Goal: Communication & Community: Answer question/provide support

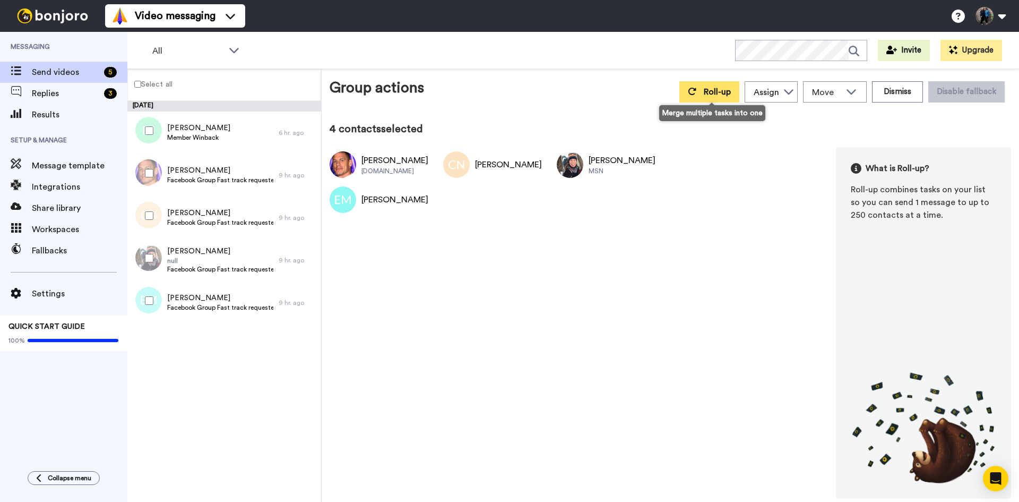
click at [724, 89] on span "Roll-up" at bounding box center [717, 92] width 27 height 8
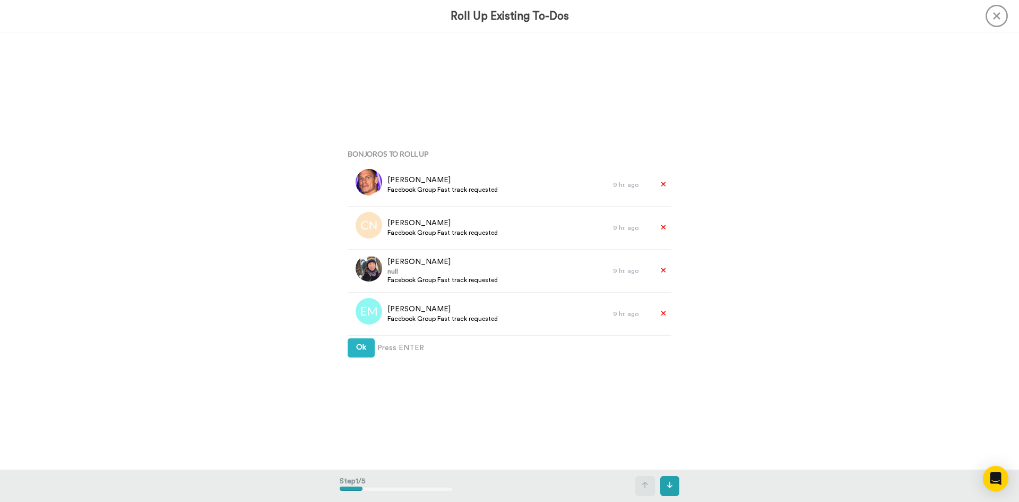
click at [1001, 18] on icon at bounding box center [997, 16] width 22 height 22
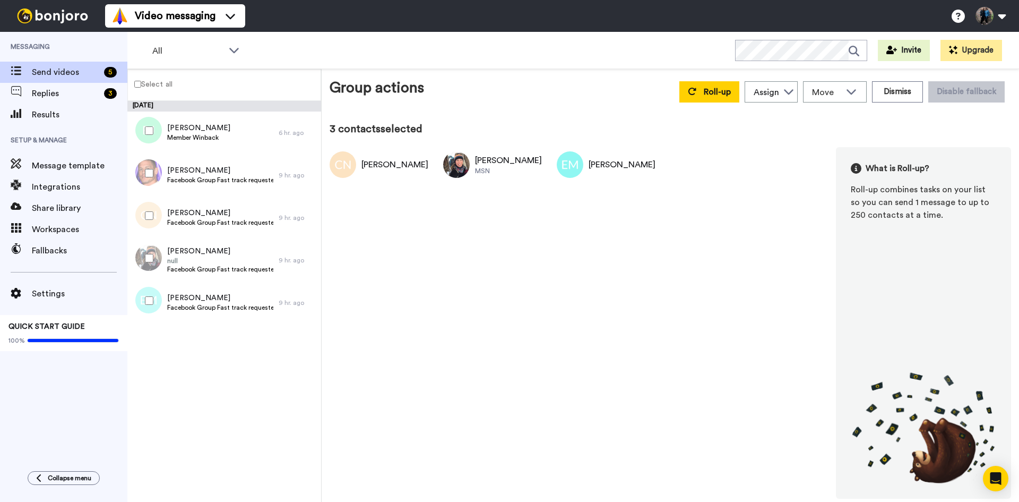
click at [146, 211] on div at bounding box center [147, 215] width 38 height 37
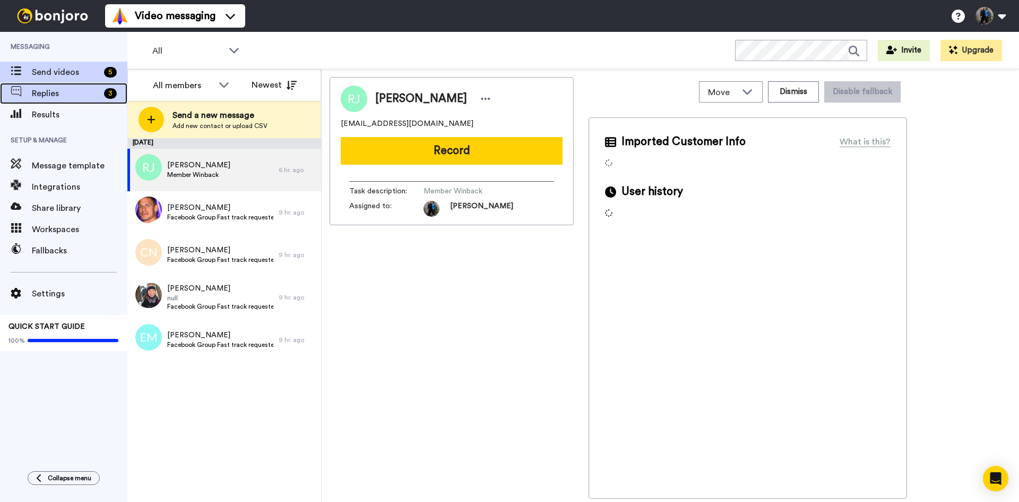
click at [69, 97] on span "Replies" at bounding box center [66, 93] width 68 height 13
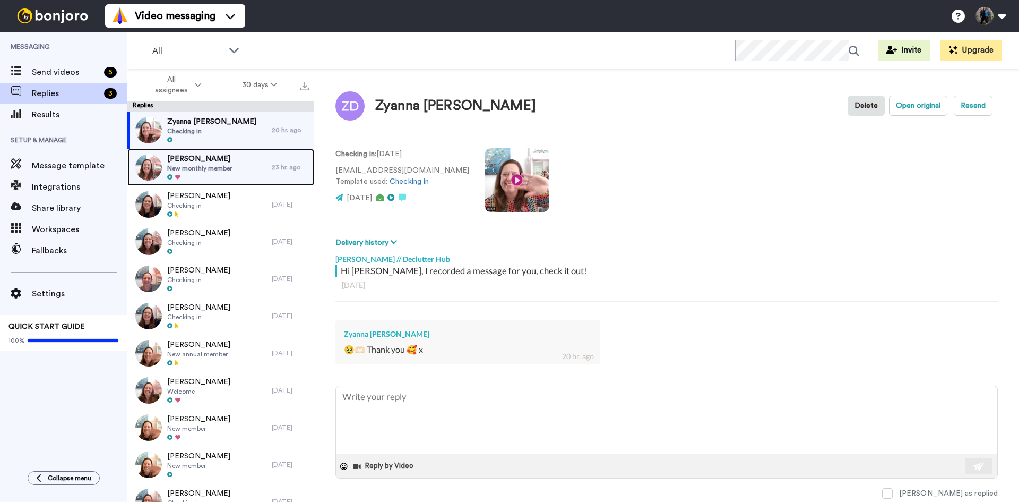
click at [210, 161] on span "Christine Lord" at bounding box center [199, 158] width 65 height 11
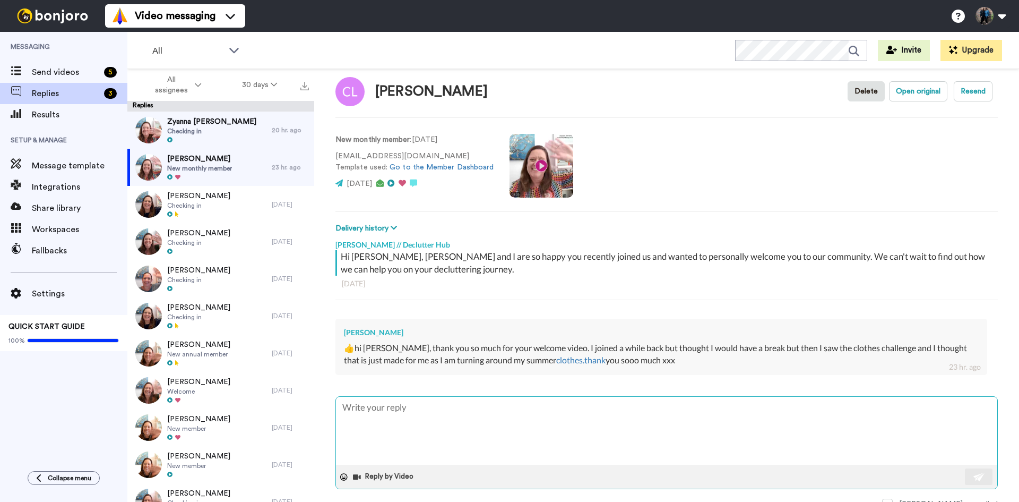
scroll to position [22, 0]
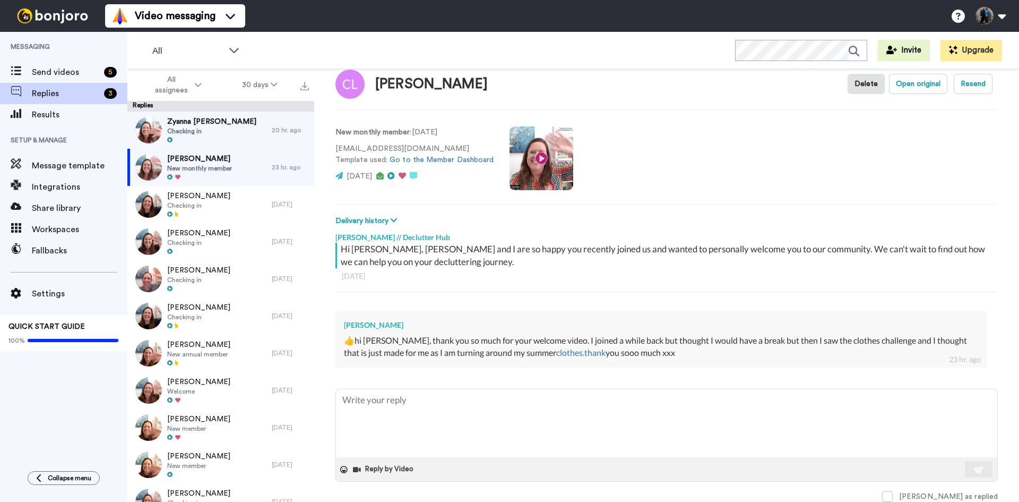
click at [893, 497] on span at bounding box center [887, 496] width 11 height 11
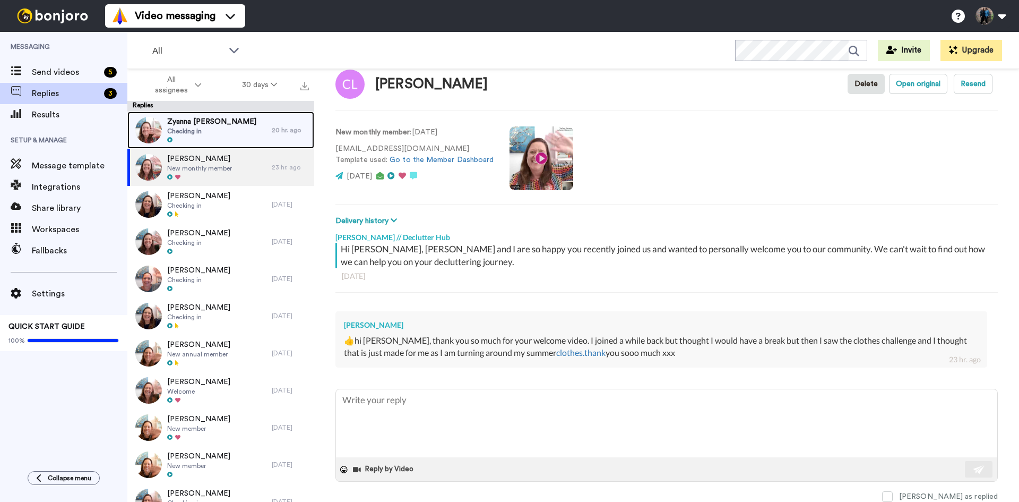
click at [213, 123] on div "Zyanna Dyer Checking in" at bounding box center [199, 129] width 144 height 37
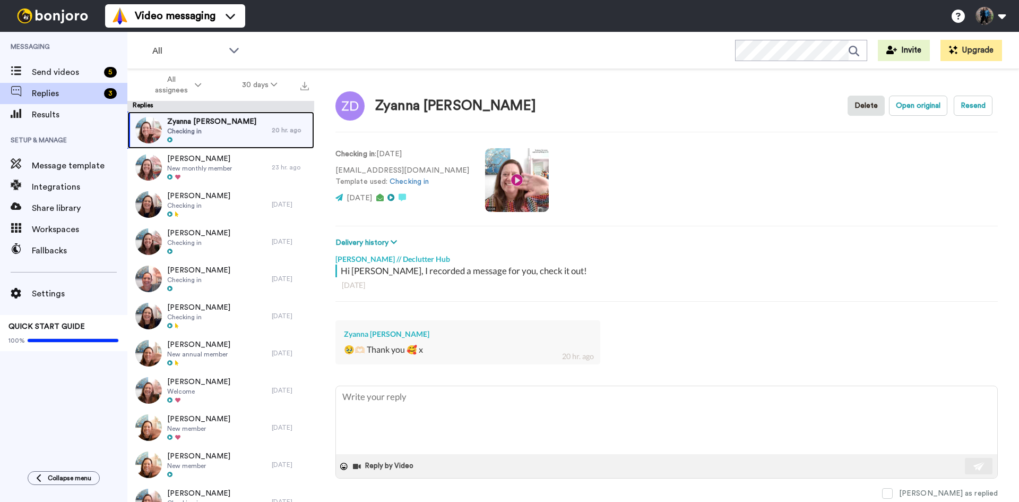
click at [223, 123] on div "Zyanna Dyer Checking in" at bounding box center [199, 129] width 144 height 37
type textarea "x"
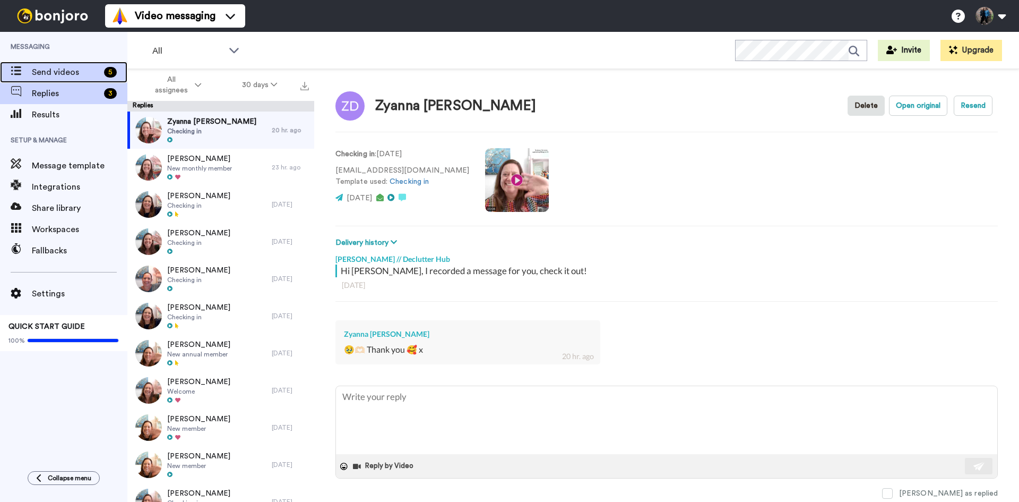
click at [79, 70] on span "Send videos" at bounding box center [66, 72] width 68 height 13
